Goal: Information Seeking & Learning: Learn about a topic

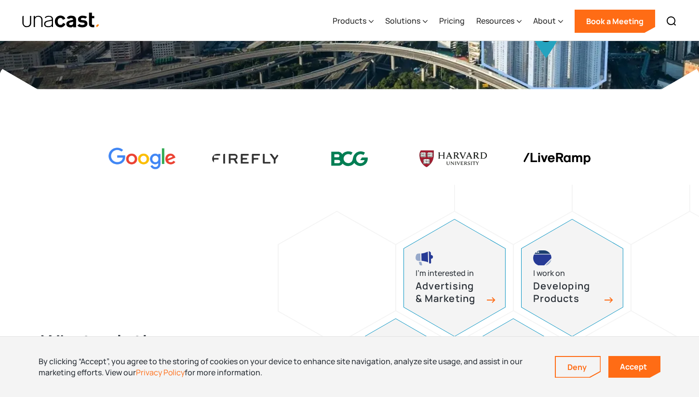
scroll to position [232, 0]
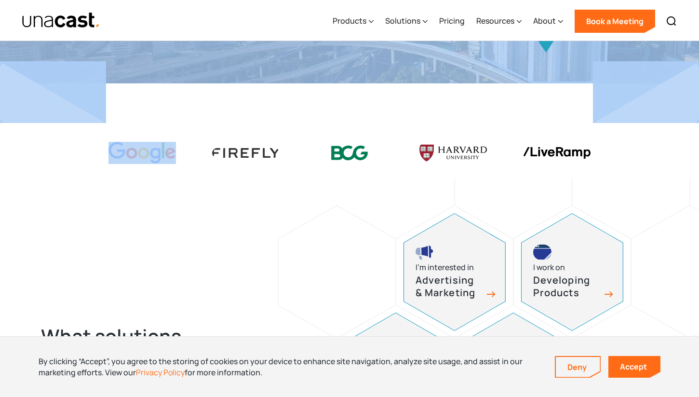
drag, startPoint x: 102, startPoint y: 159, endPoint x: 377, endPoint y: 112, distance: 279.1
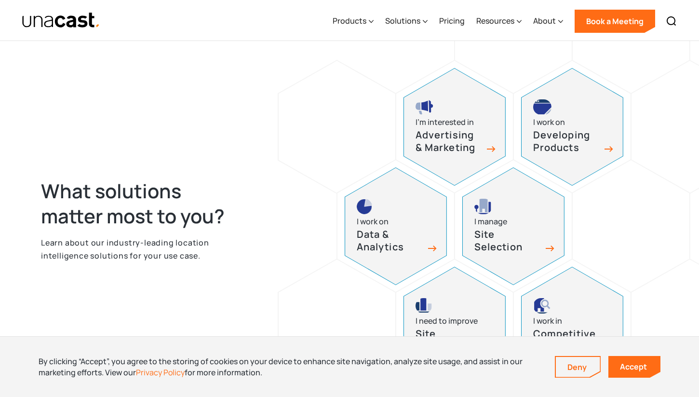
scroll to position [427, 0]
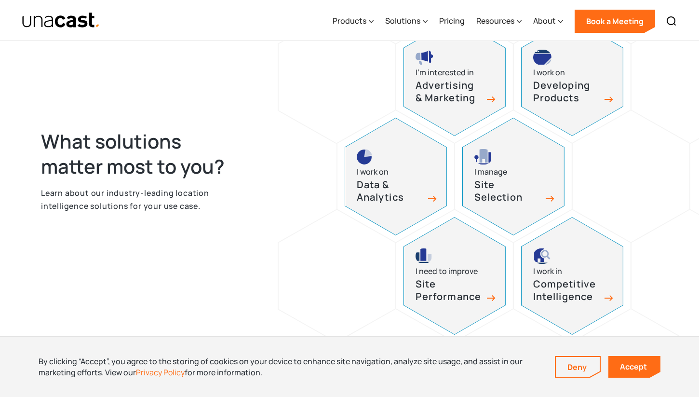
click at [301, 91] on div at bounding box center [336, 77] width 117 height 132
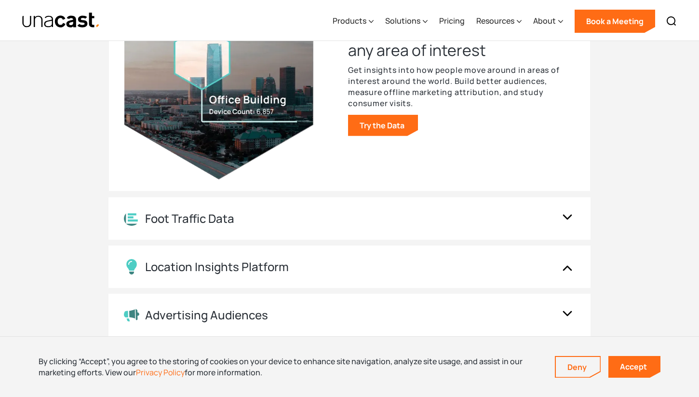
scroll to position [1100, 0]
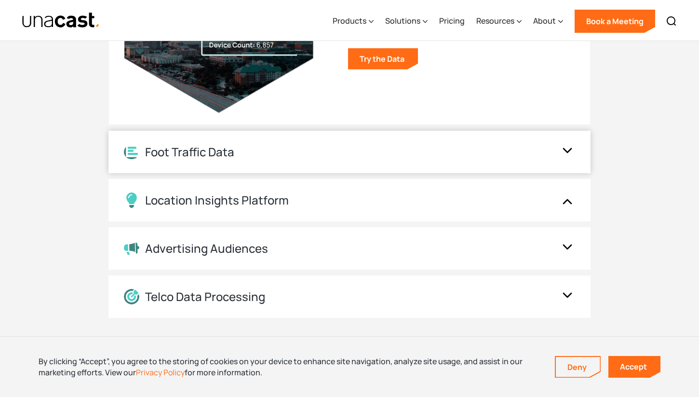
click at [269, 136] on div "Foot Traffic Data" at bounding box center [349, 152] width 482 height 42
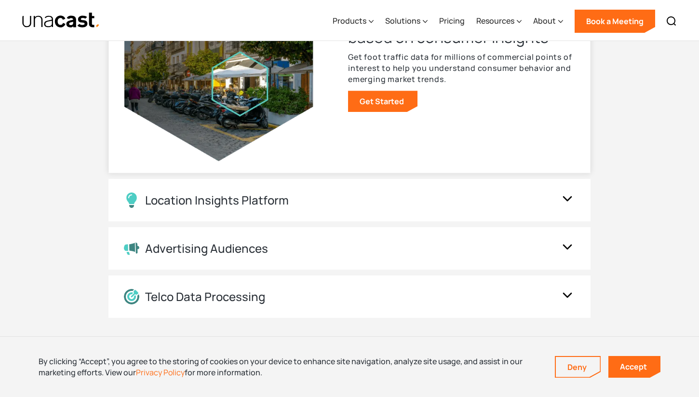
scroll to position [1113, 0]
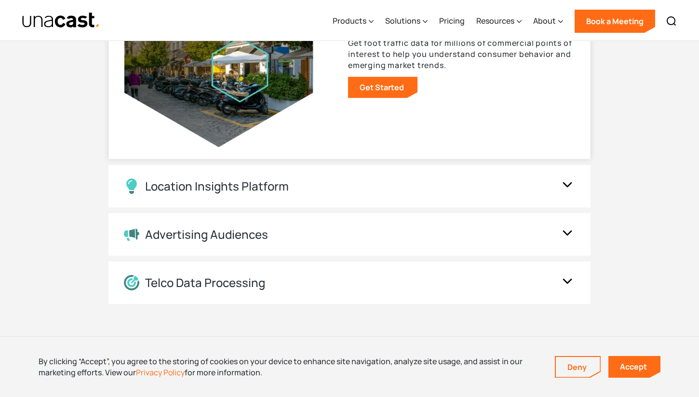
click at [266, 172] on div "Location Insights Platform" at bounding box center [349, 186] width 482 height 42
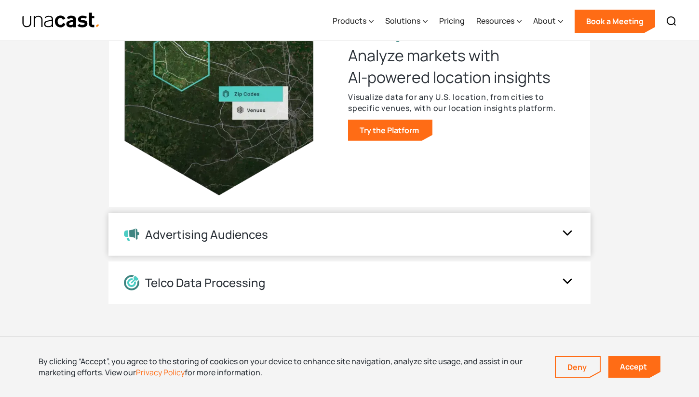
click at [250, 229] on div "Advertising Audiences" at bounding box center [206, 234] width 123 height 14
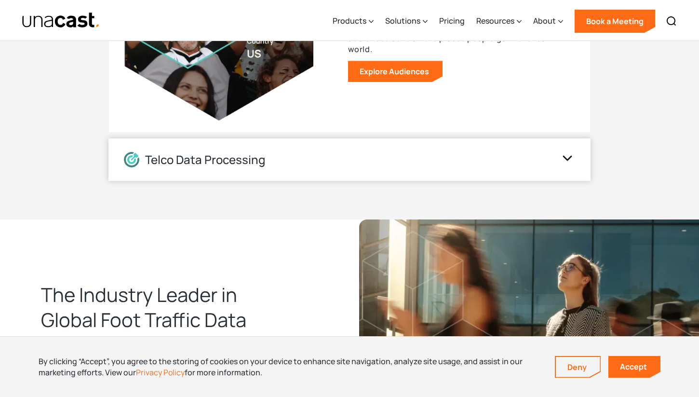
click at [250, 148] on div "Telco Data Processing" at bounding box center [349, 159] width 482 height 42
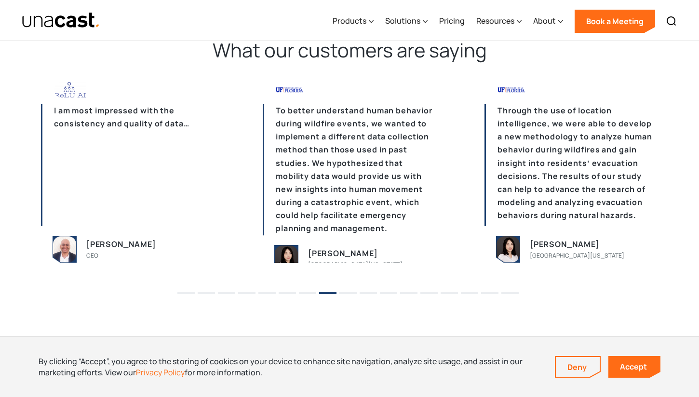
scroll to position [2339, 0]
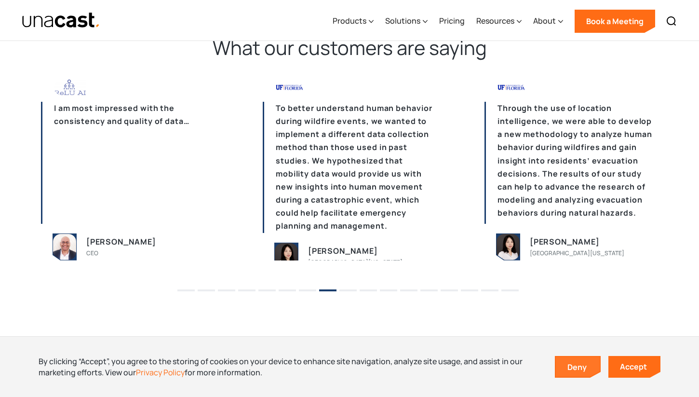
click at [563, 361] on link "Deny" at bounding box center [578, 367] width 44 height 20
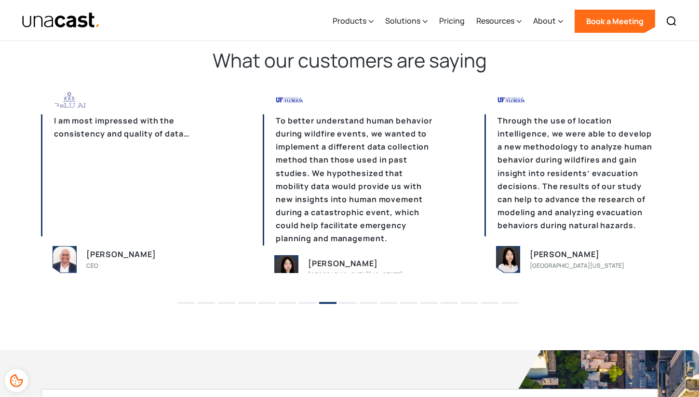
scroll to position [2328, 0]
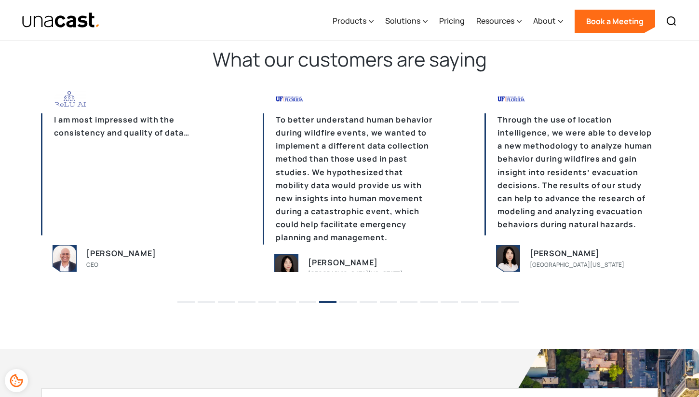
click at [347, 301] on button "9" at bounding box center [347, 302] width 17 height 2
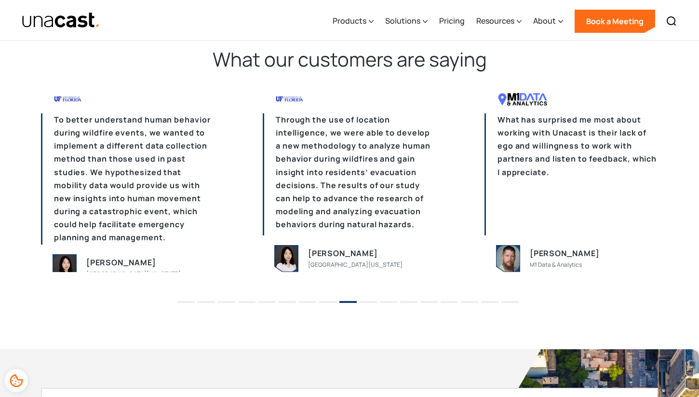
click at [370, 302] on li "10" at bounding box center [367, 298] width 17 height 14
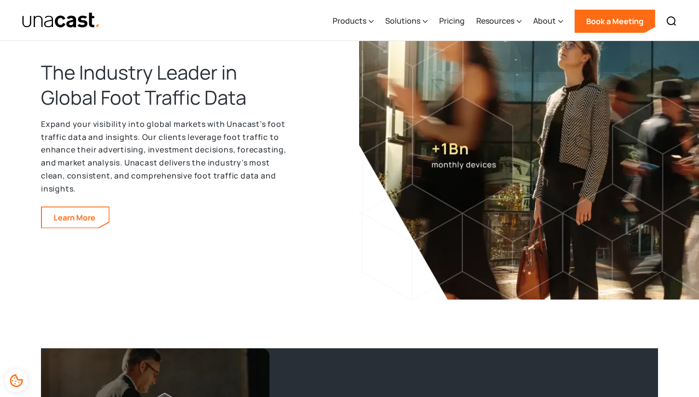
scroll to position [983, 0]
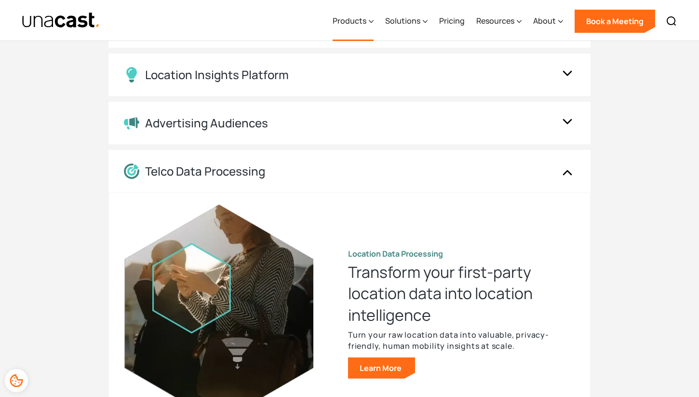
click at [363, 20] on div "Products" at bounding box center [349, 21] width 34 height 12
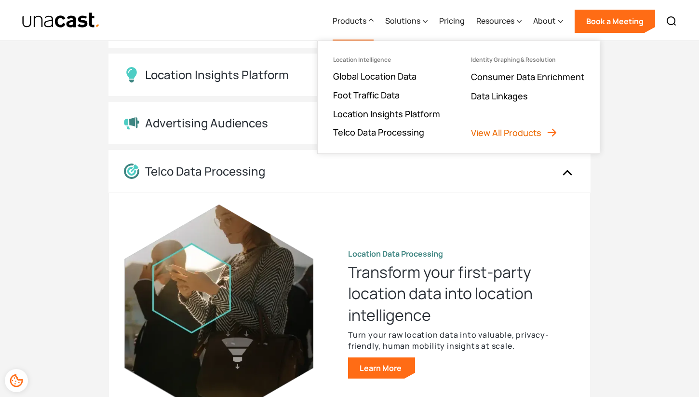
click at [513, 132] on link "View All Products" at bounding box center [514, 133] width 87 height 12
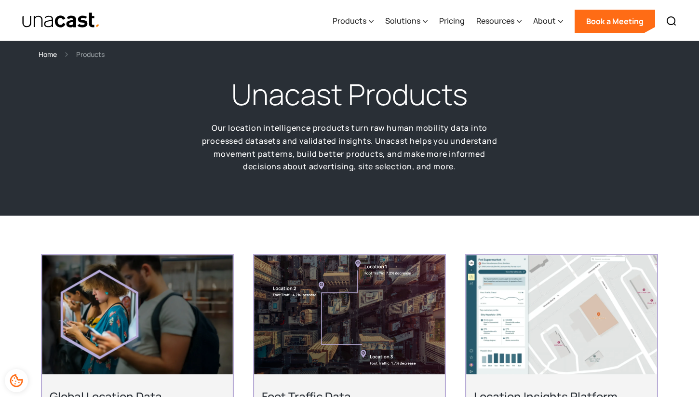
click at [244, 102] on h1 "Unacast Products" at bounding box center [349, 94] width 236 height 39
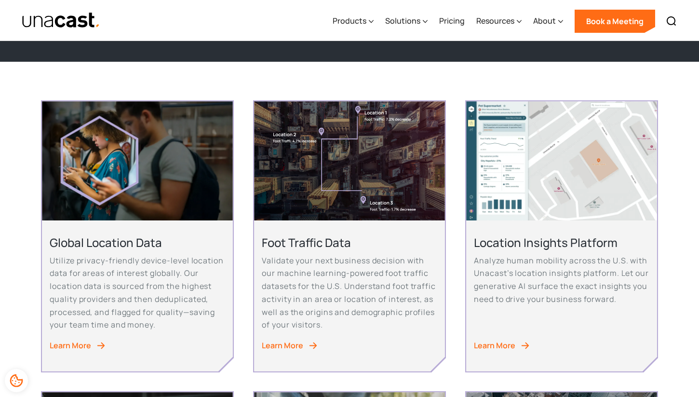
scroll to position [218, 0]
